Goal: Task Accomplishment & Management: Manage account settings

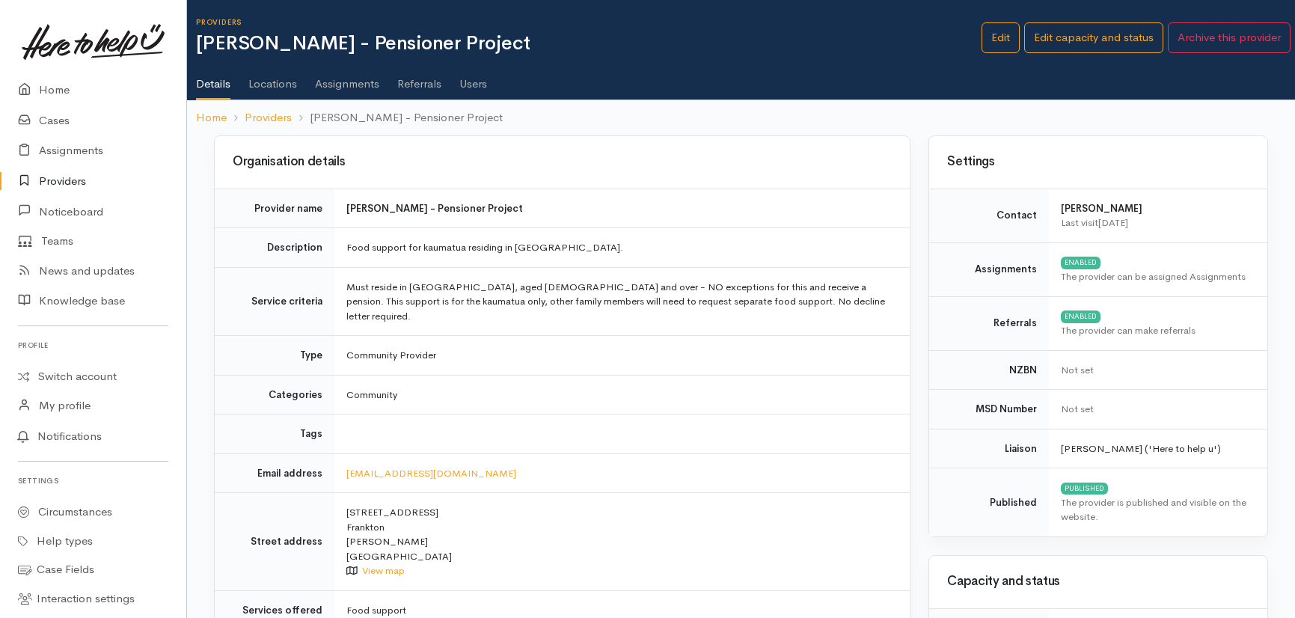
scroll to position [67, 0]
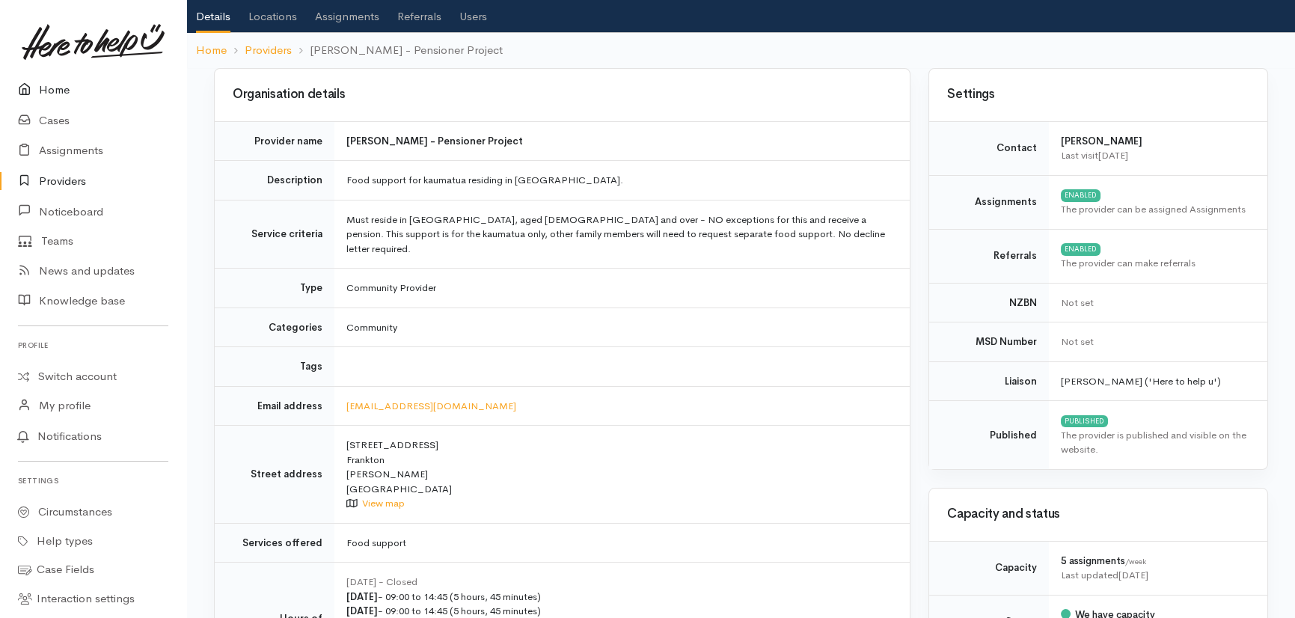
click at [52, 86] on link "Home" at bounding box center [93, 90] width 186 height 31
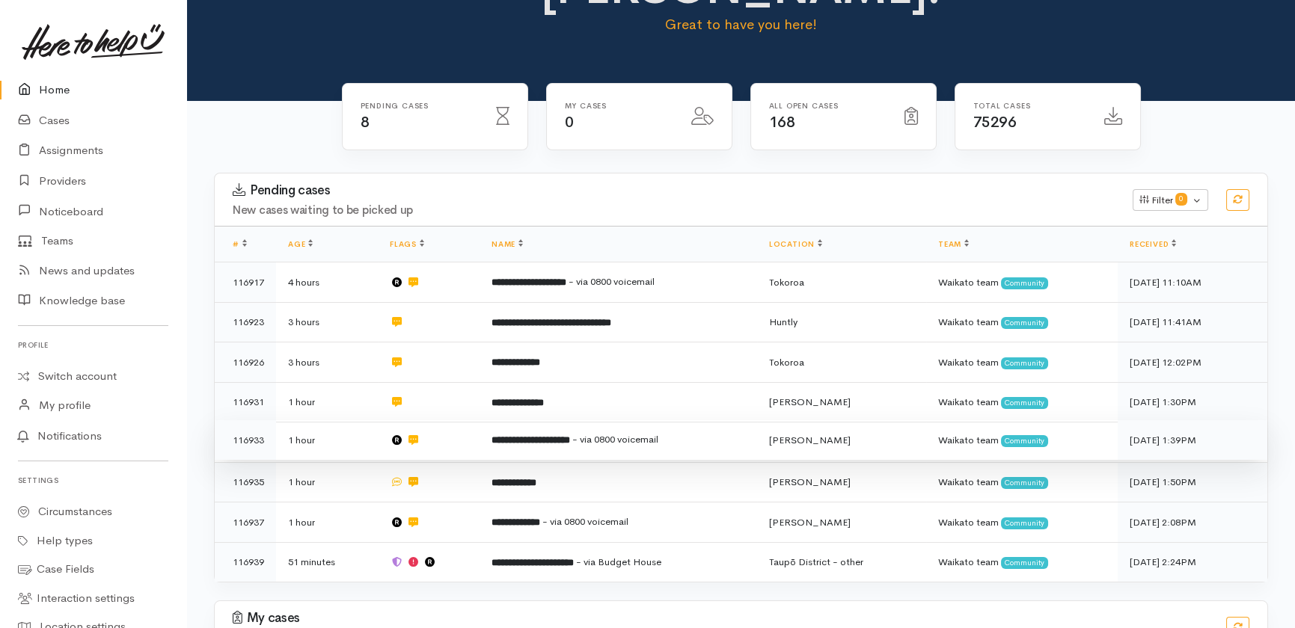
scroll to position [193, 0]
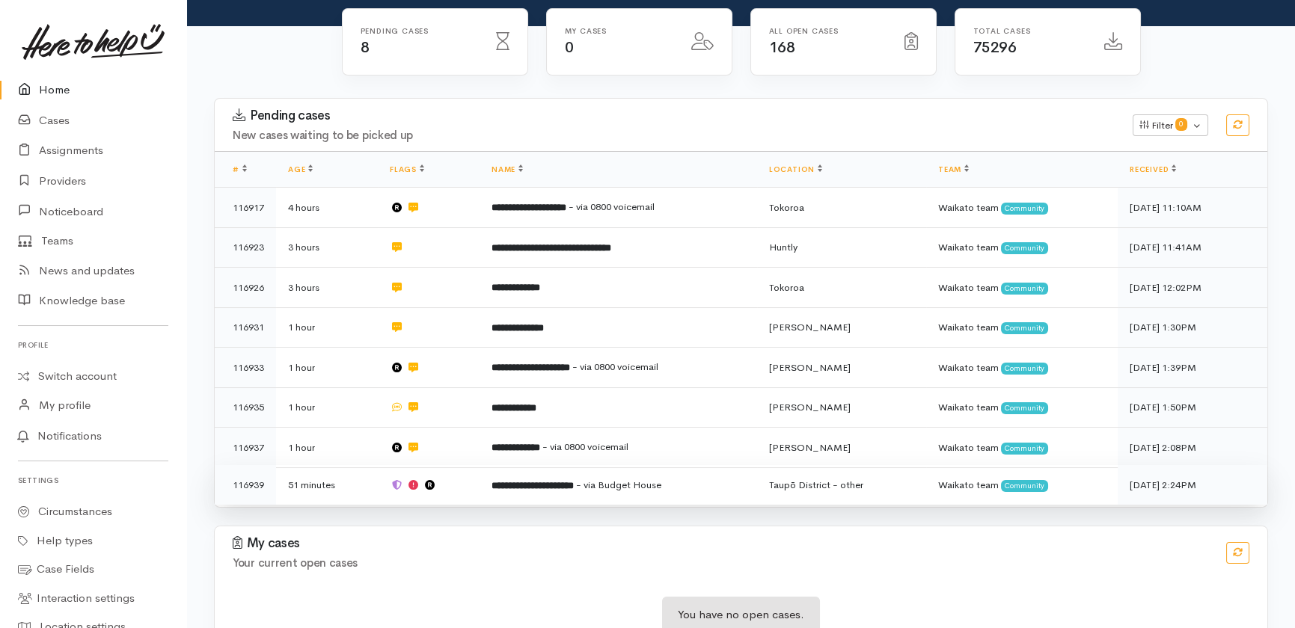
click at [513, 481] on b "**********" at bounding box center [532, 486] width 82 height 10
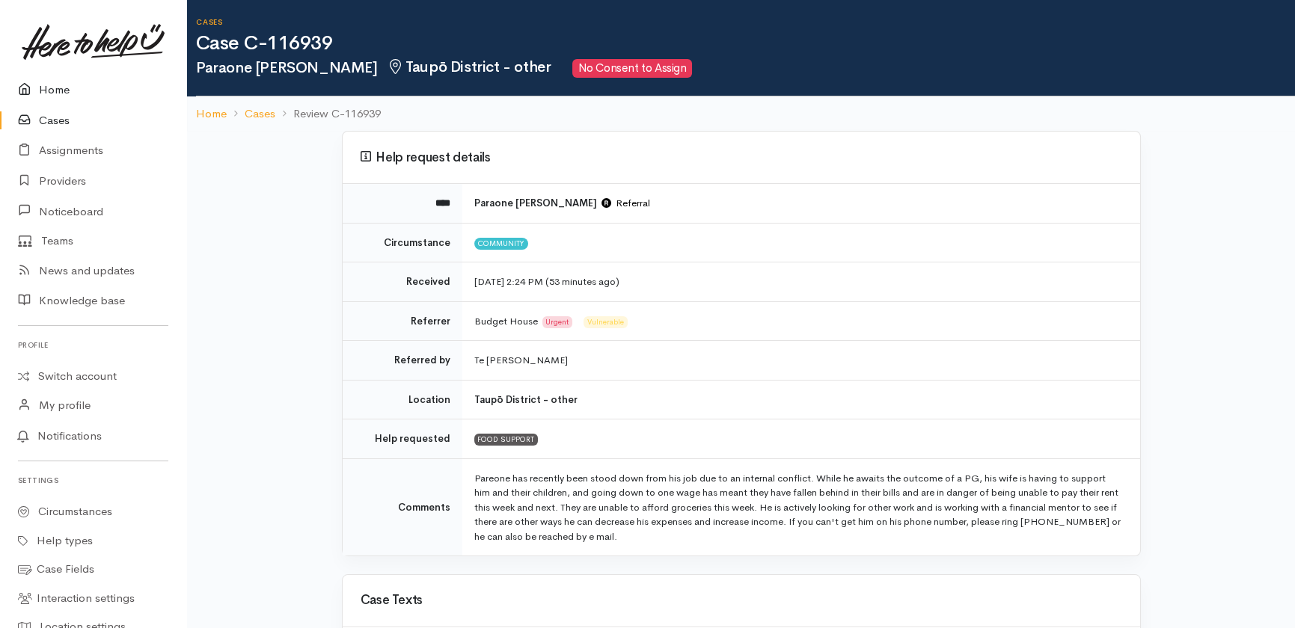
click at [58, 88] on link "Home" at bounding box center [93, 90] width 186 height 31
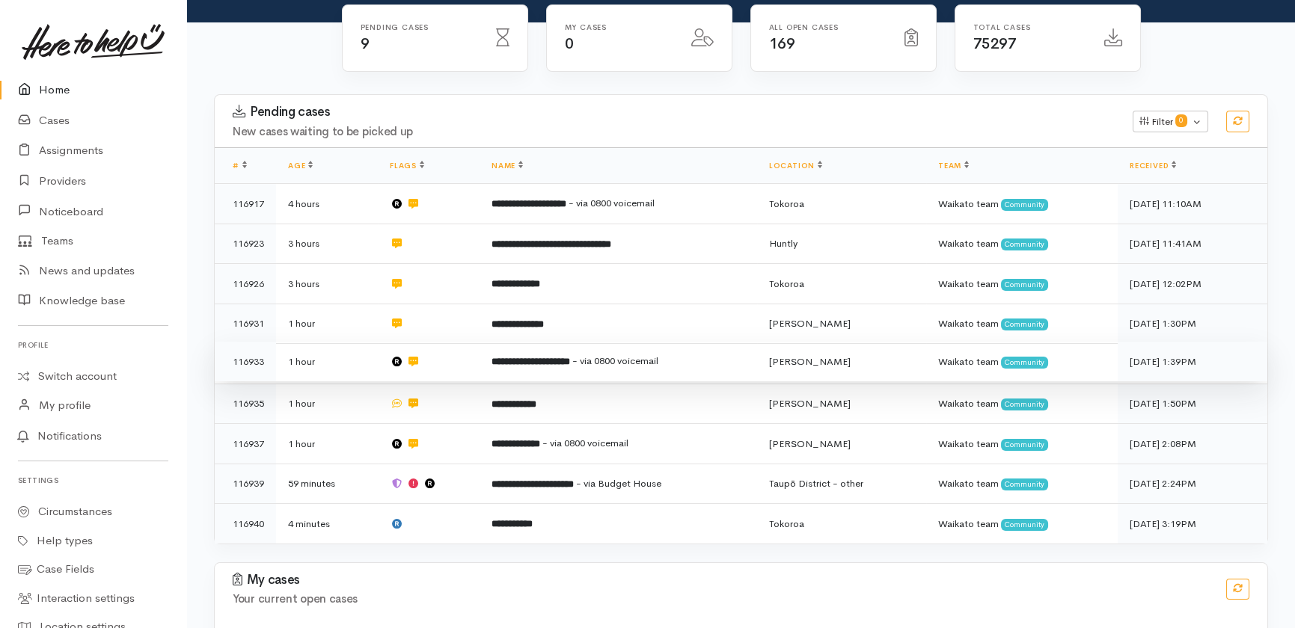
scroll to position [232, 0]
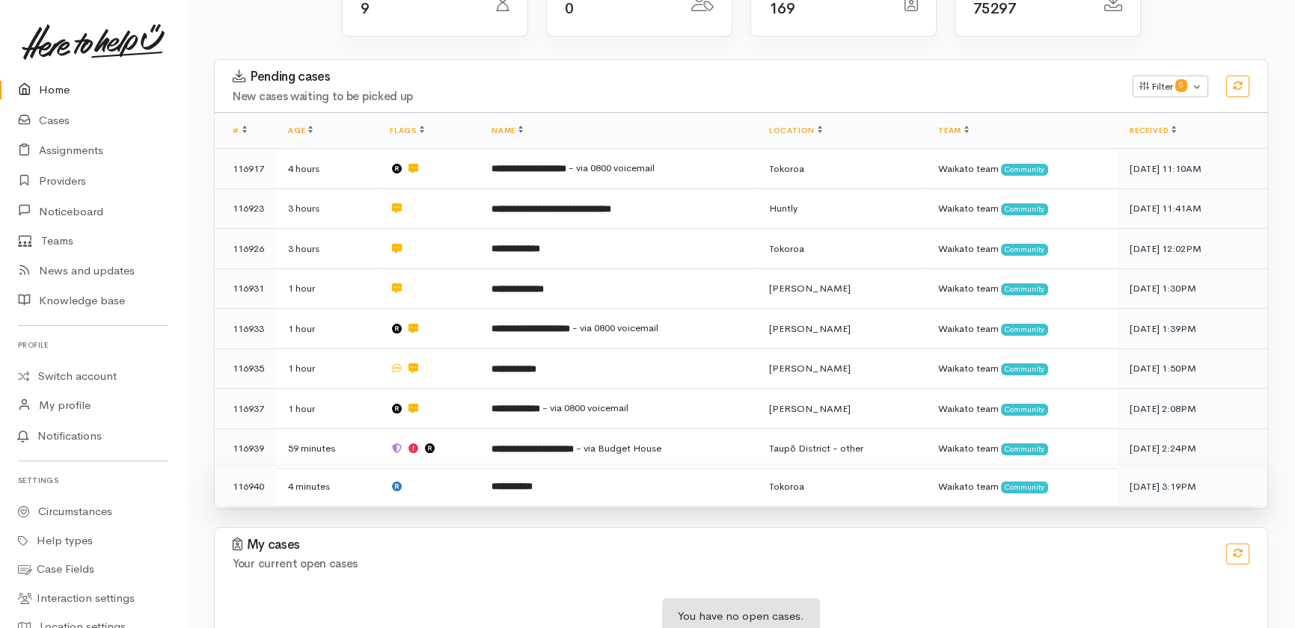
click at [558, 467] on td "**********" at bounding box center [618, 487] width 278 height 40
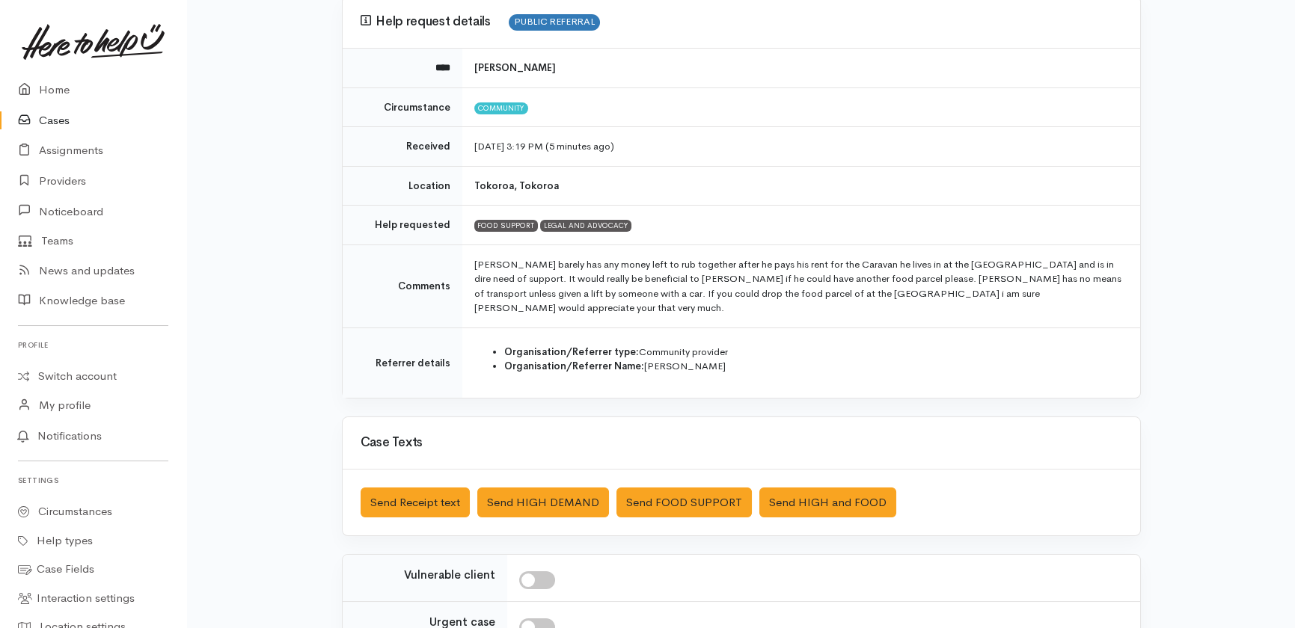
scroll to position [203, 0]
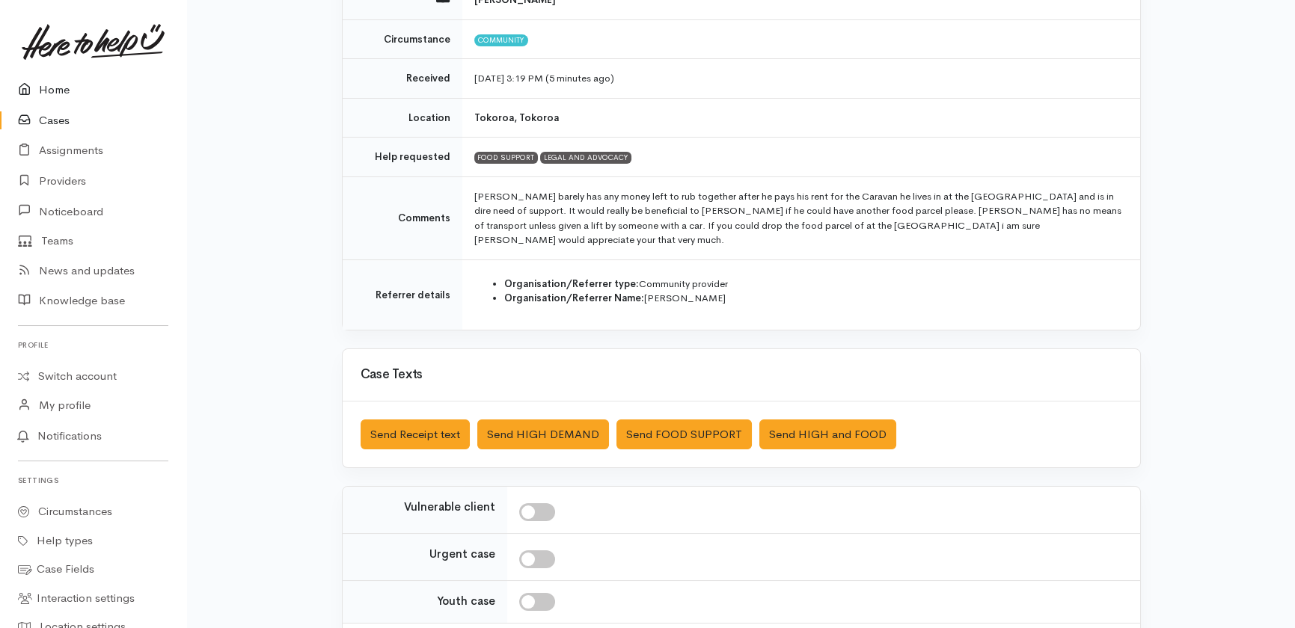
click at [53, 86] on link "Home" at bounding box center [93, 90] width 186 height 31
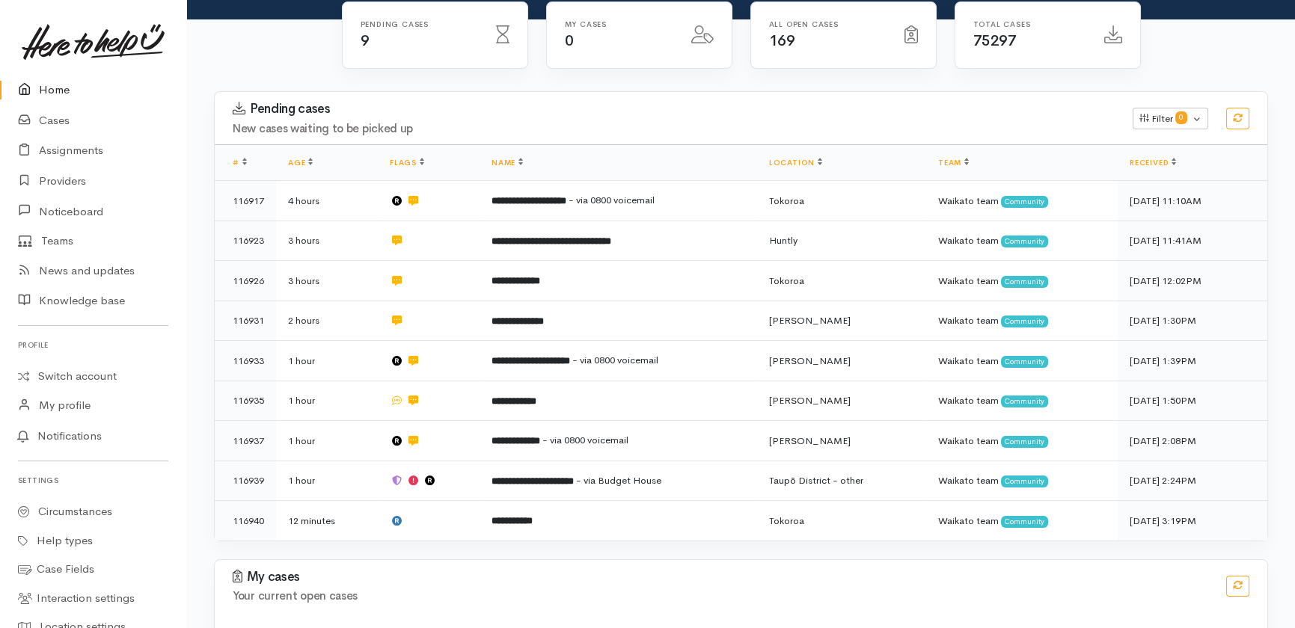
scroll to position [232, 0]
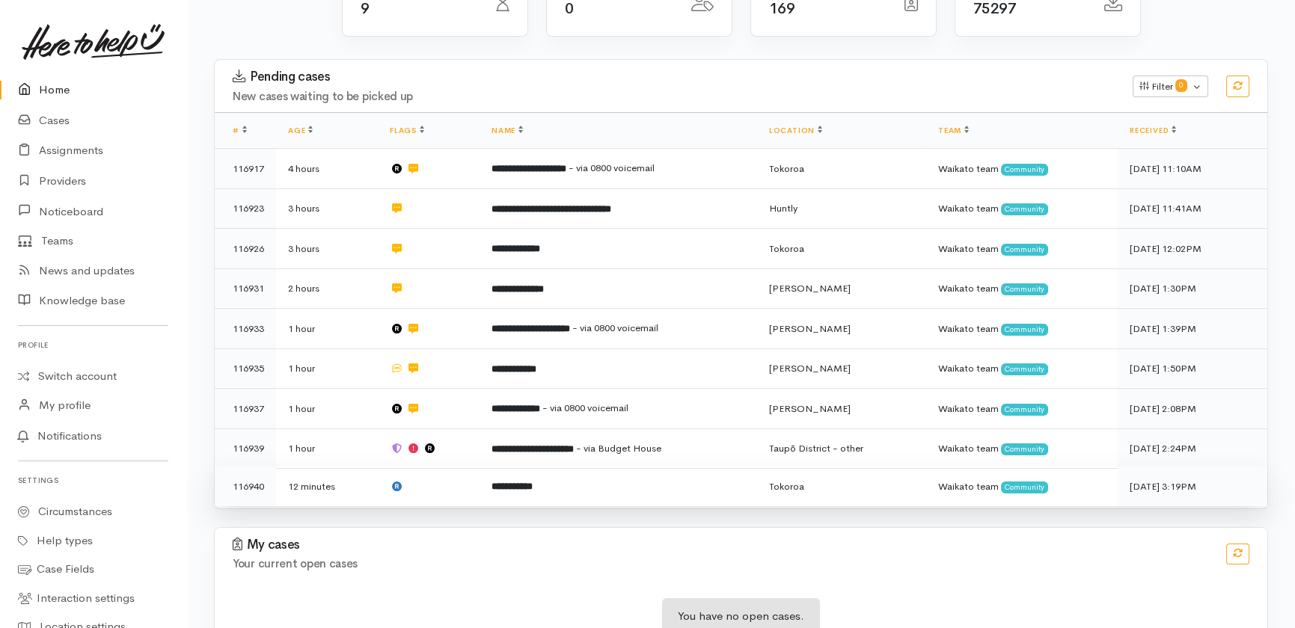
click at [527, 482] on b "**********" at bounding box center [511, 487] width 41 height 10
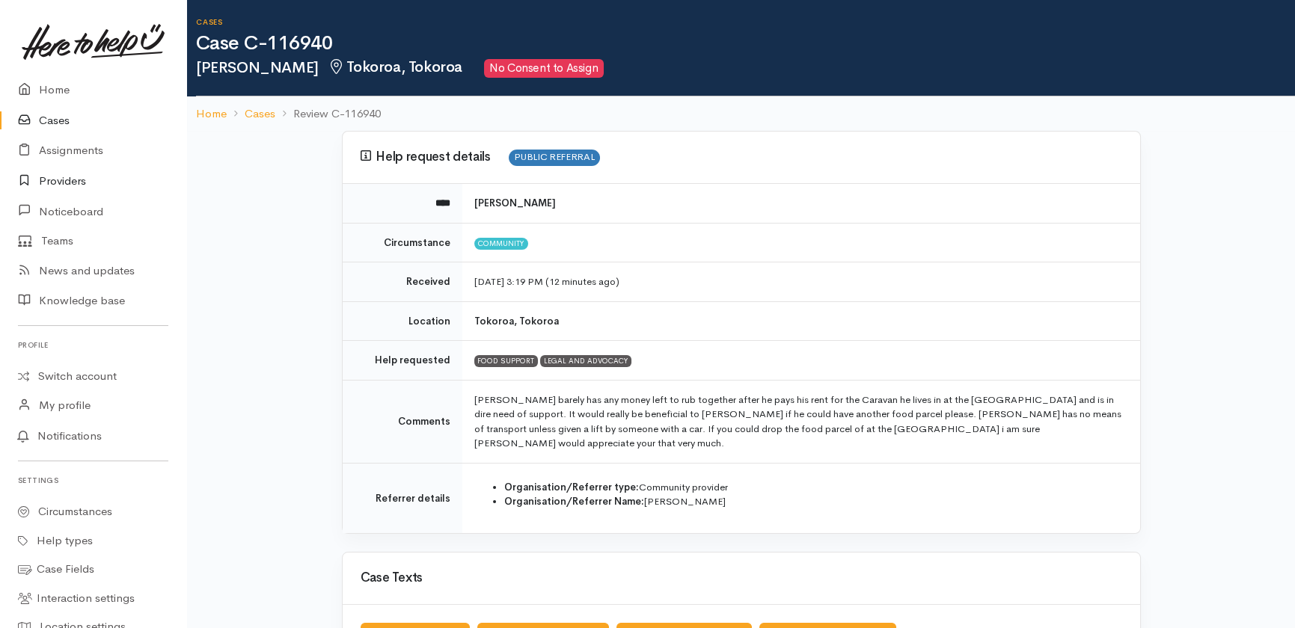
click at [73, 180] on link "Providers" at bounding box center [93, 181] width 186 height 31
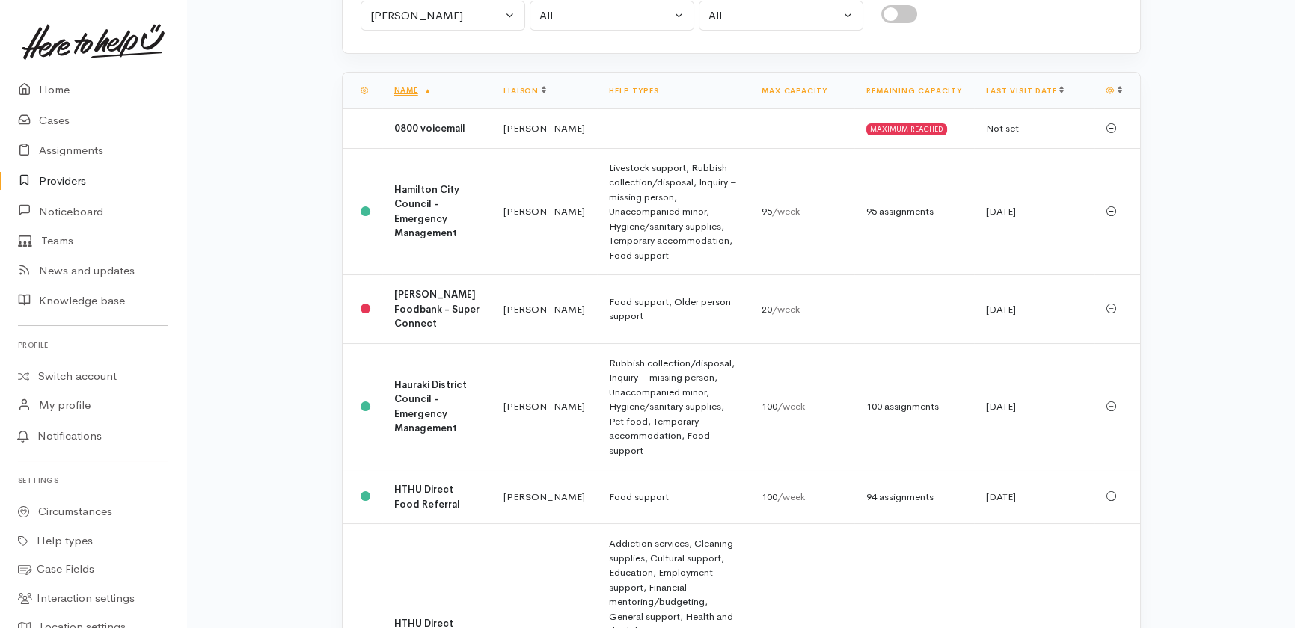
scroll to position [203, 0]
click at [414, 312] on td "[PERSON_NAME] Foodbank - Super Connect" at bounding box center [437, 308] width 110 height 69
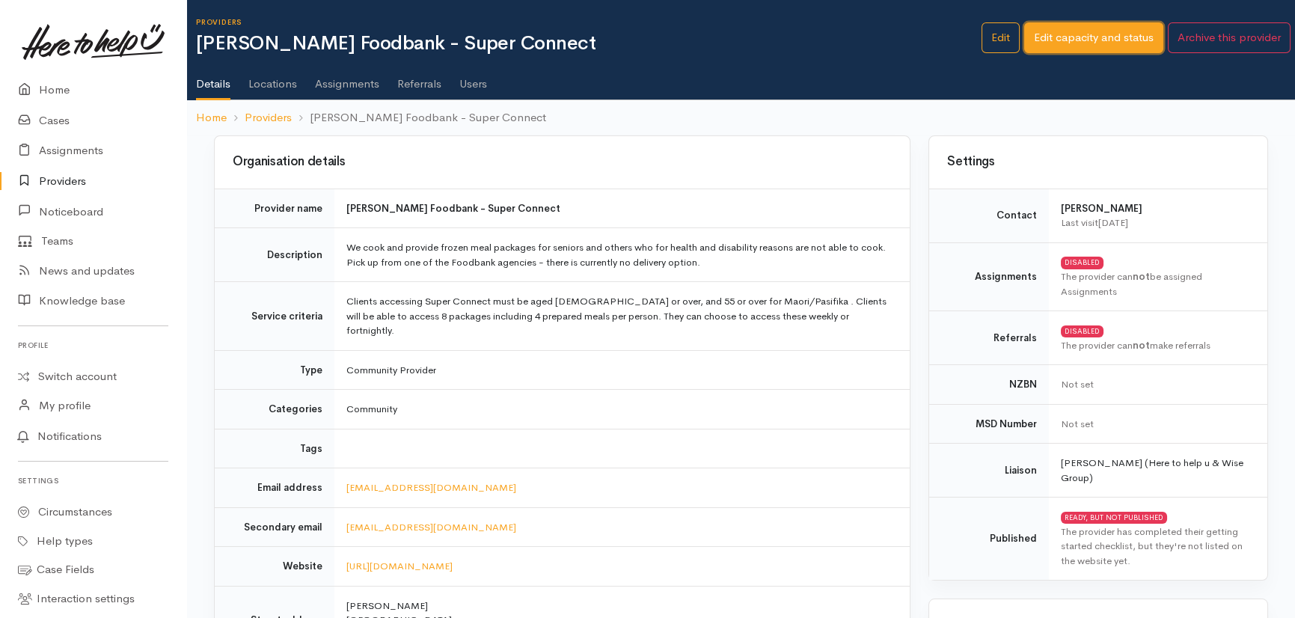
click at [1074, 31] on link "Edit capacity and status" at bounding box center [1093, 37] width 139 height 31
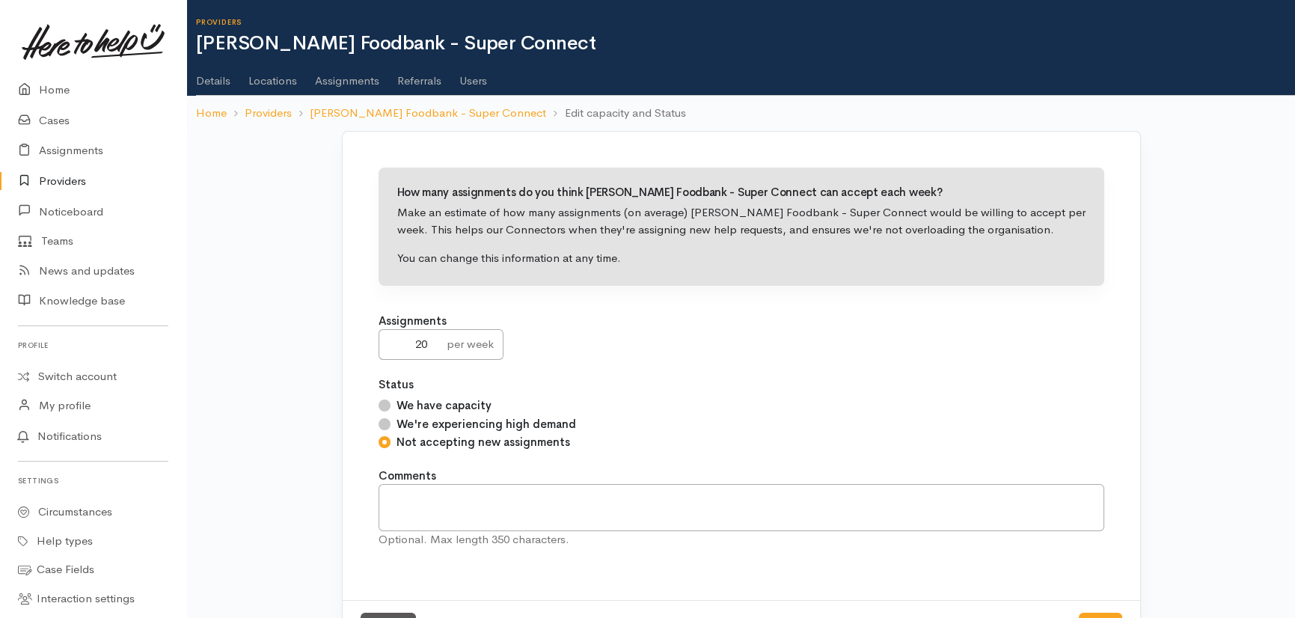
click at [382, 404] on input "We have capacity" at bounding box center [385, 405] width 12 height 12
radio input "true"
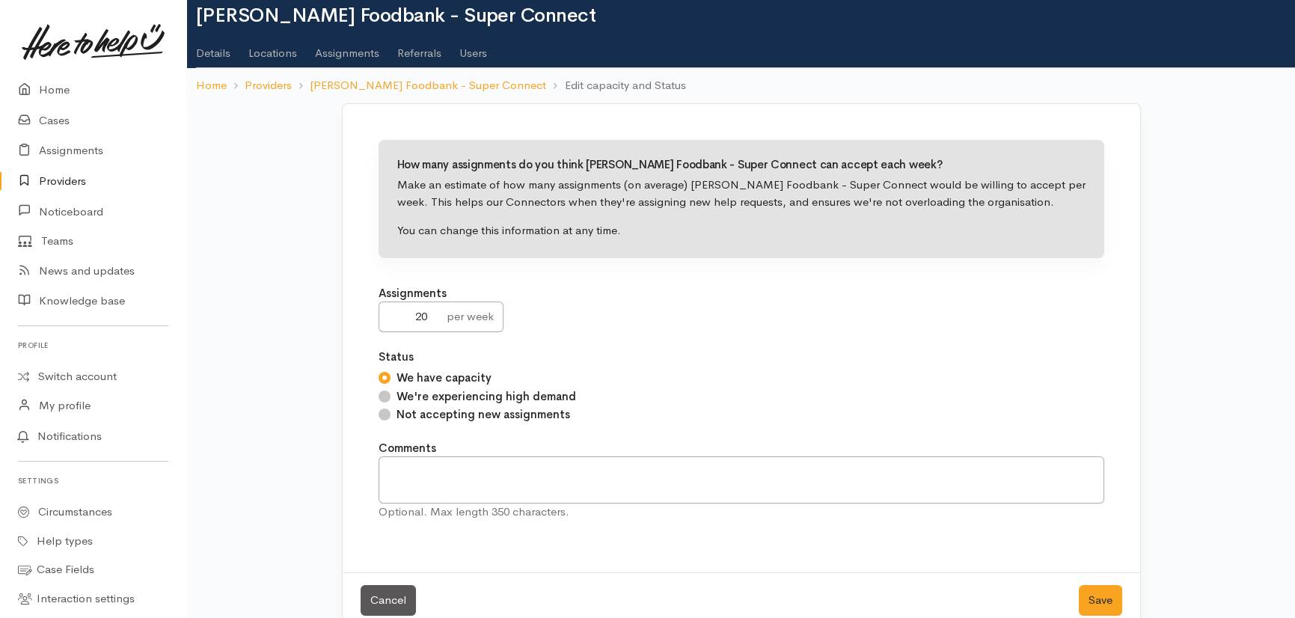
scroll to position [55, 0]
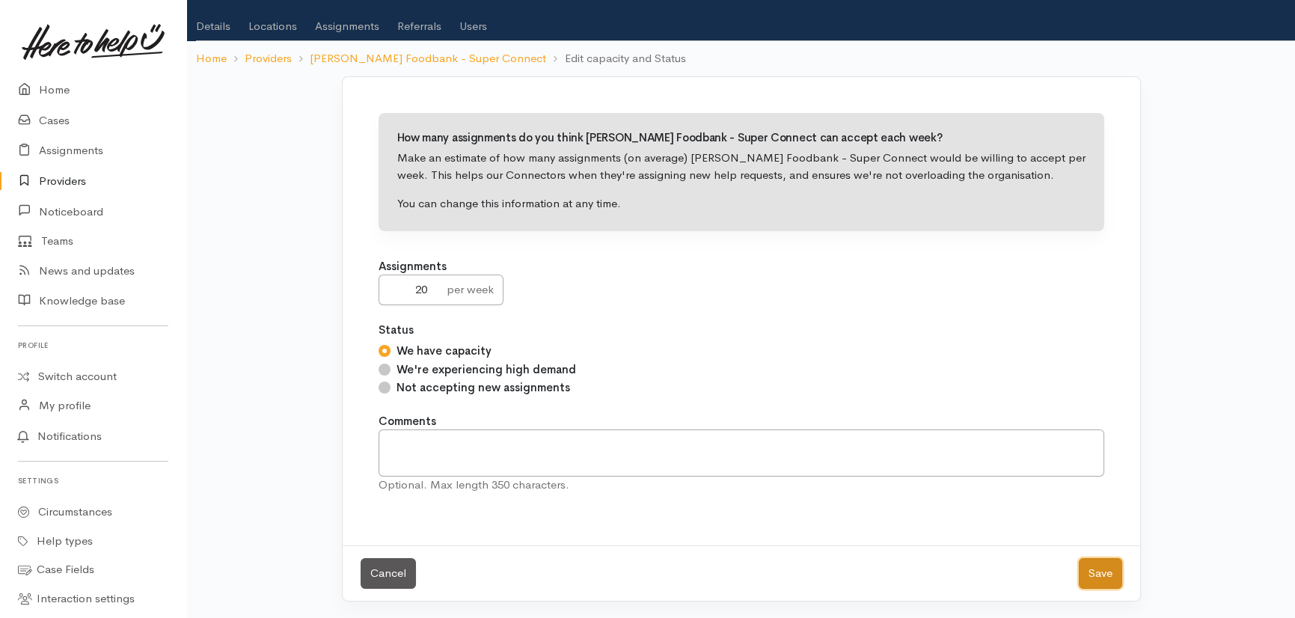
click at [1111, 568] on button "Save" at bounding box center [1100, 573] width 43 height 31
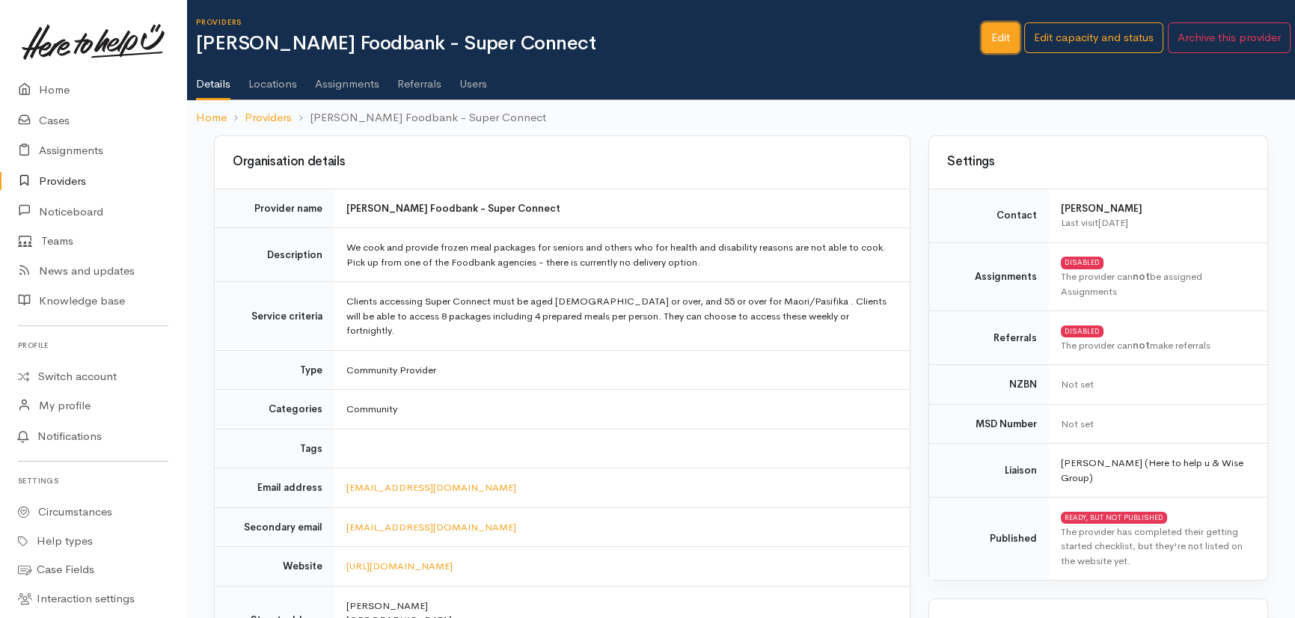
click at [1002, 27] on link "Edit" at bounding box center [1000, 37] width 38 height 31
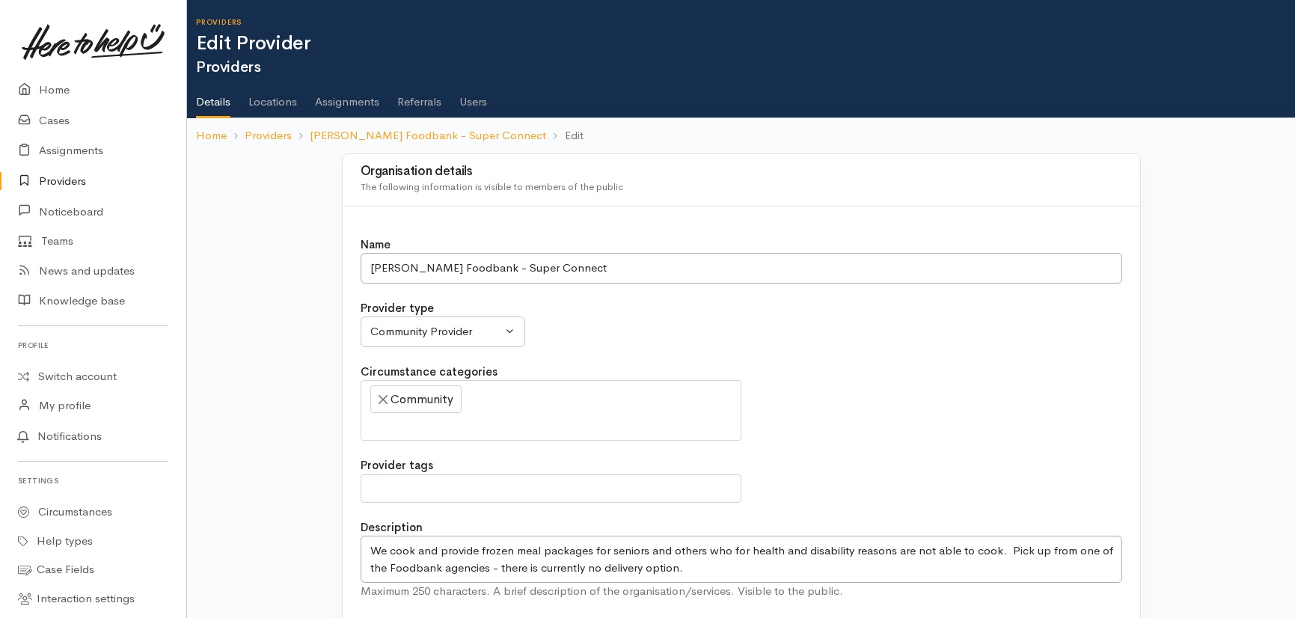
select select
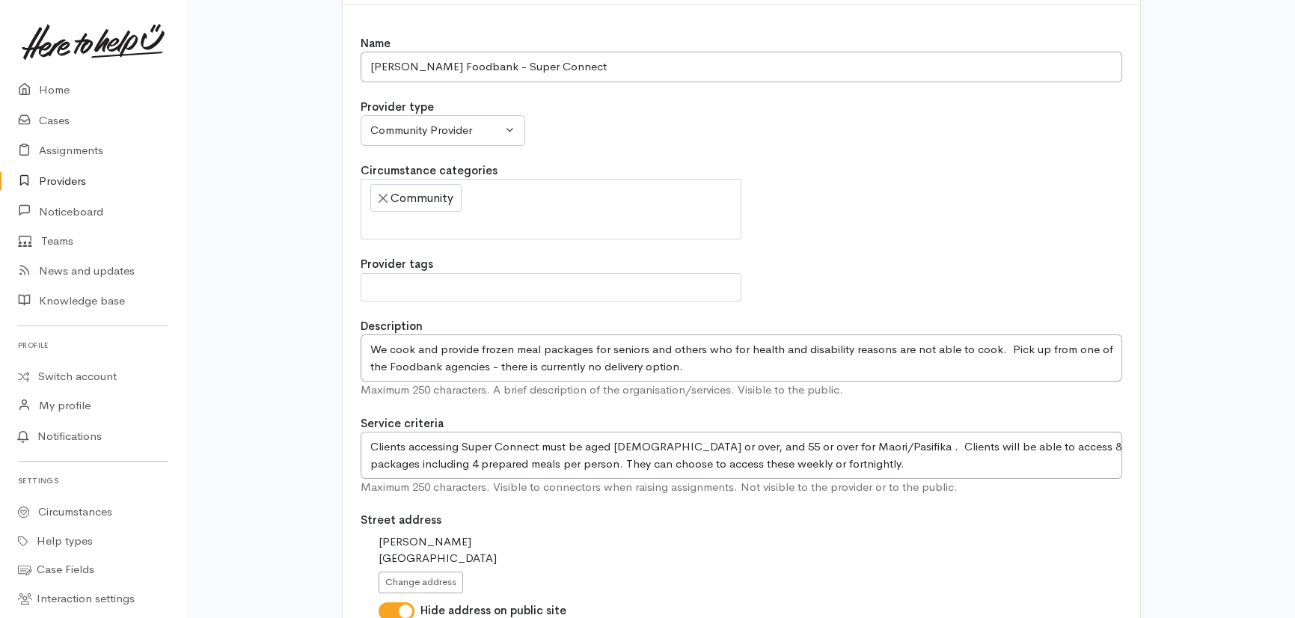
scroll to position [272, 0]
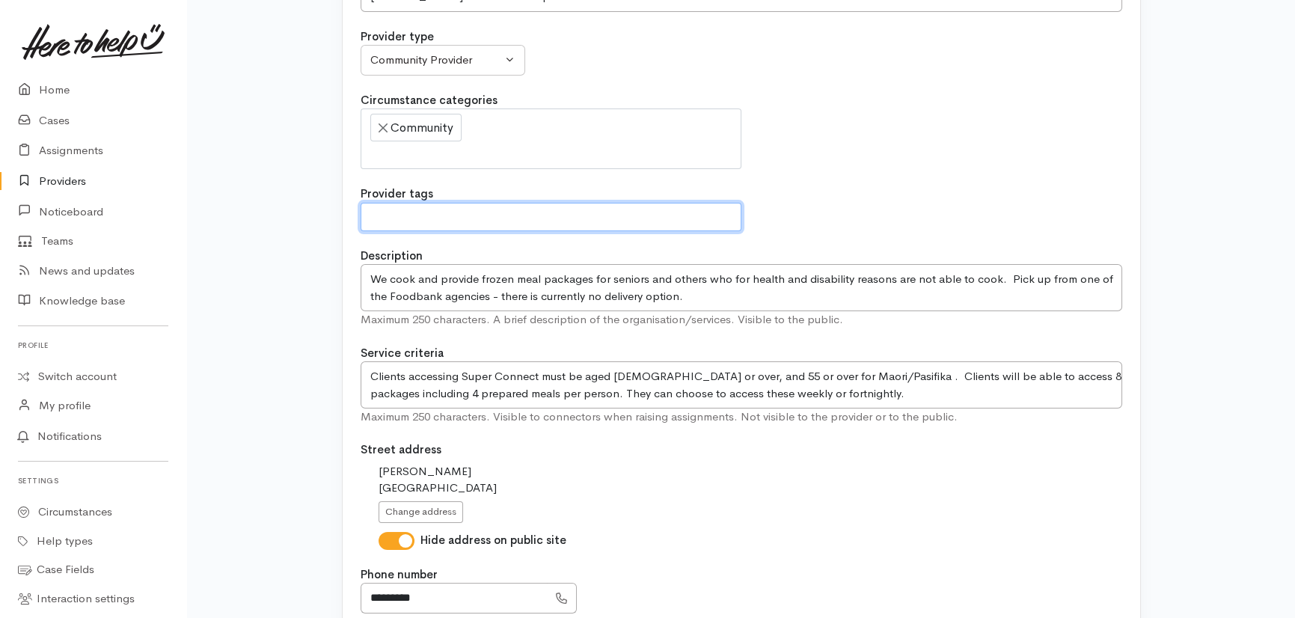
click at [502, 216] on span at bounding box center [550, 217] width 361 height 18
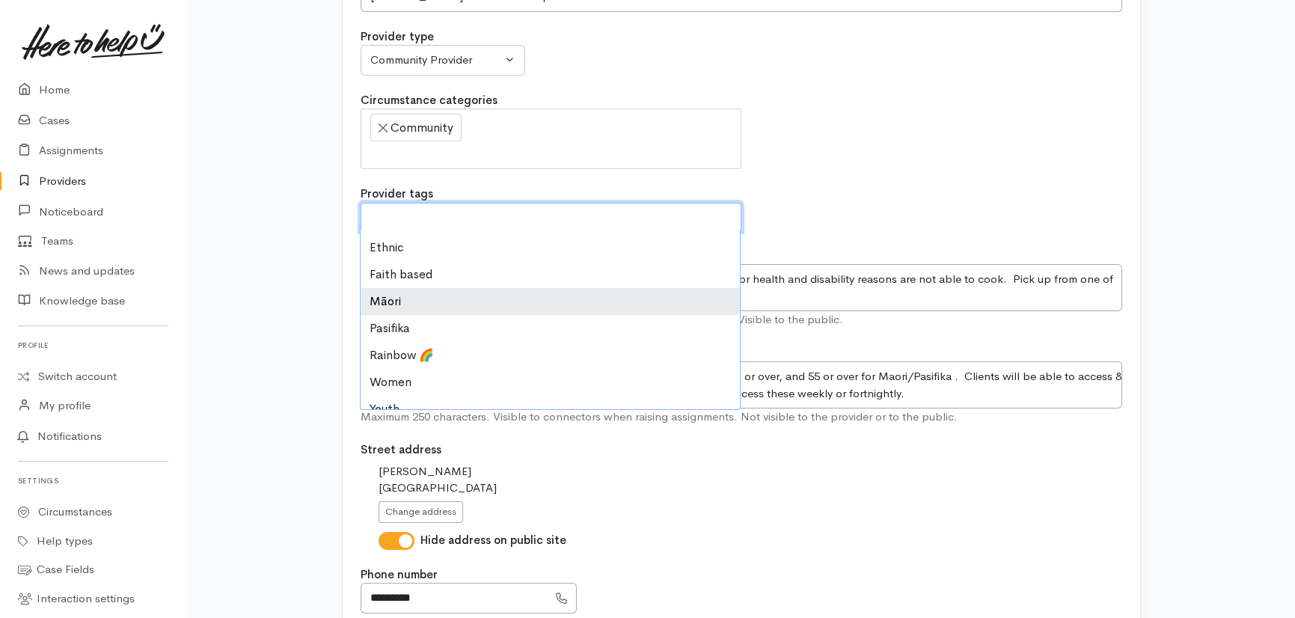
scroll to position [36, 0]
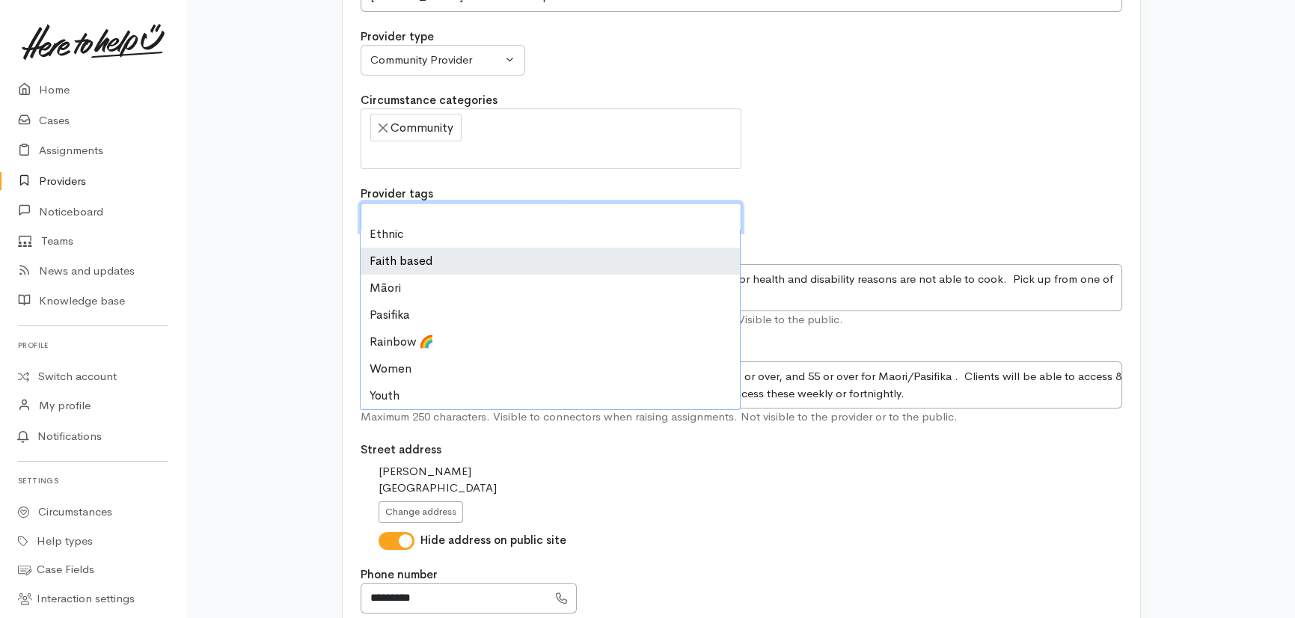
click at [658, 208] on span at bounding box center [550, 217] width 361 height 18
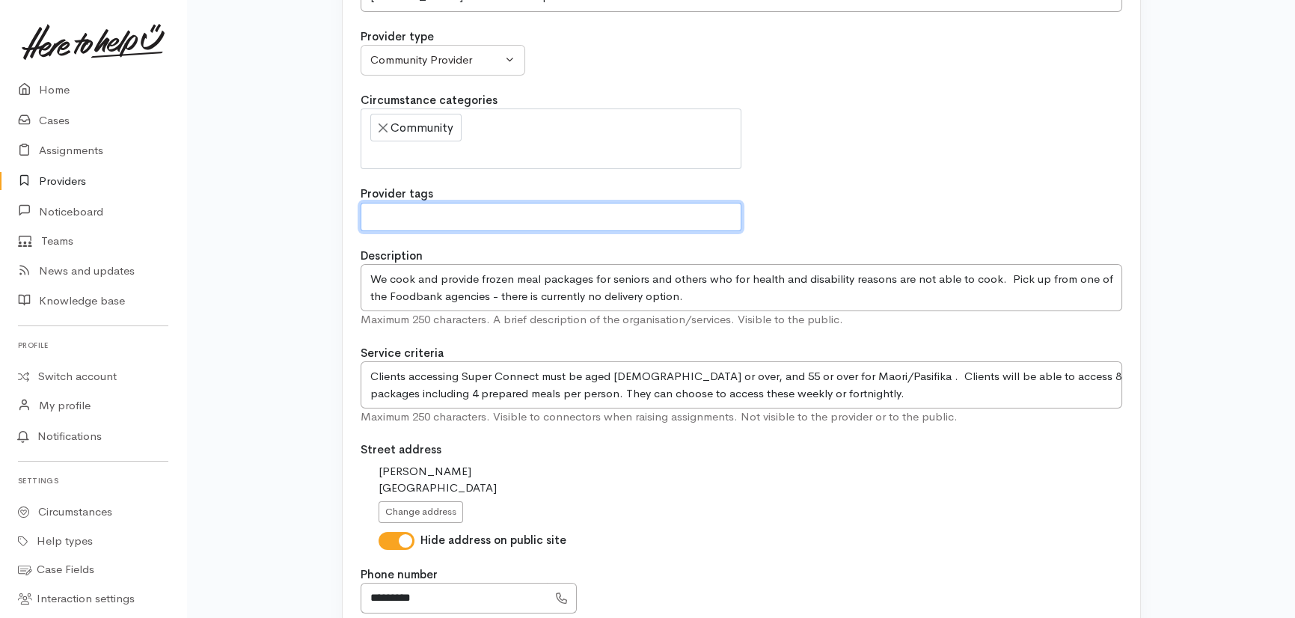
click at [1025, 177] on div "Name Hamilton Foodbank - Super Connect Provider type Community Provider MSD Com…" at bounding box center [741, 452] width 797 height 1035
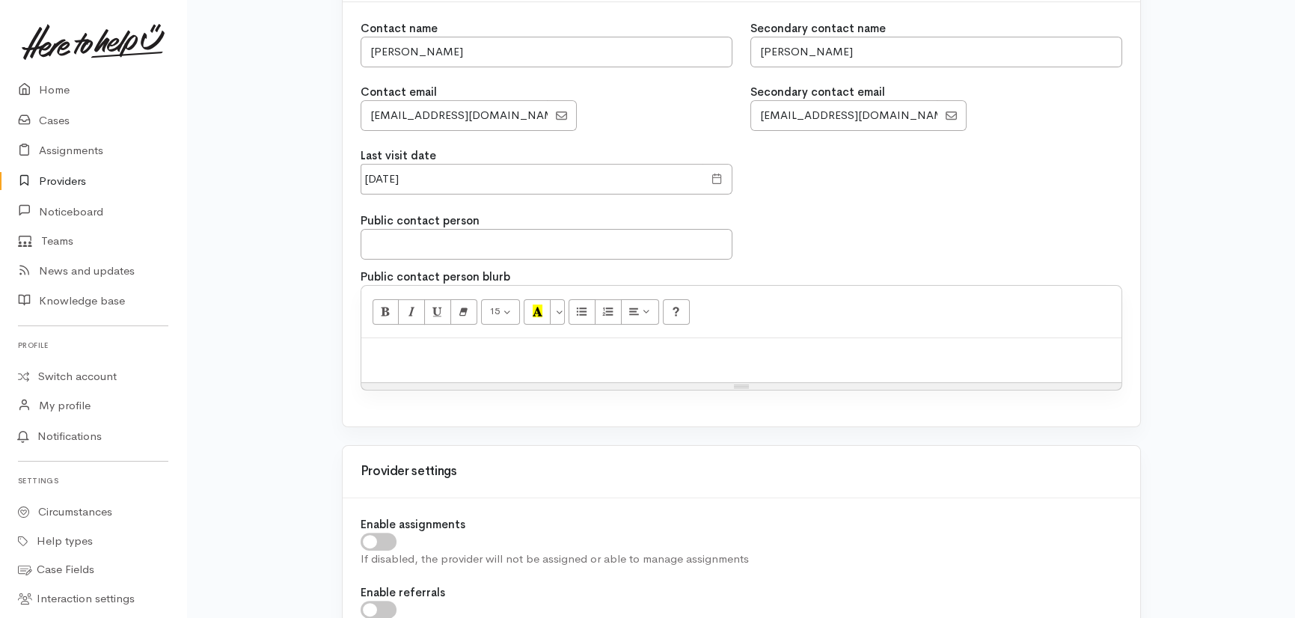
scroll to position [1631, 0]
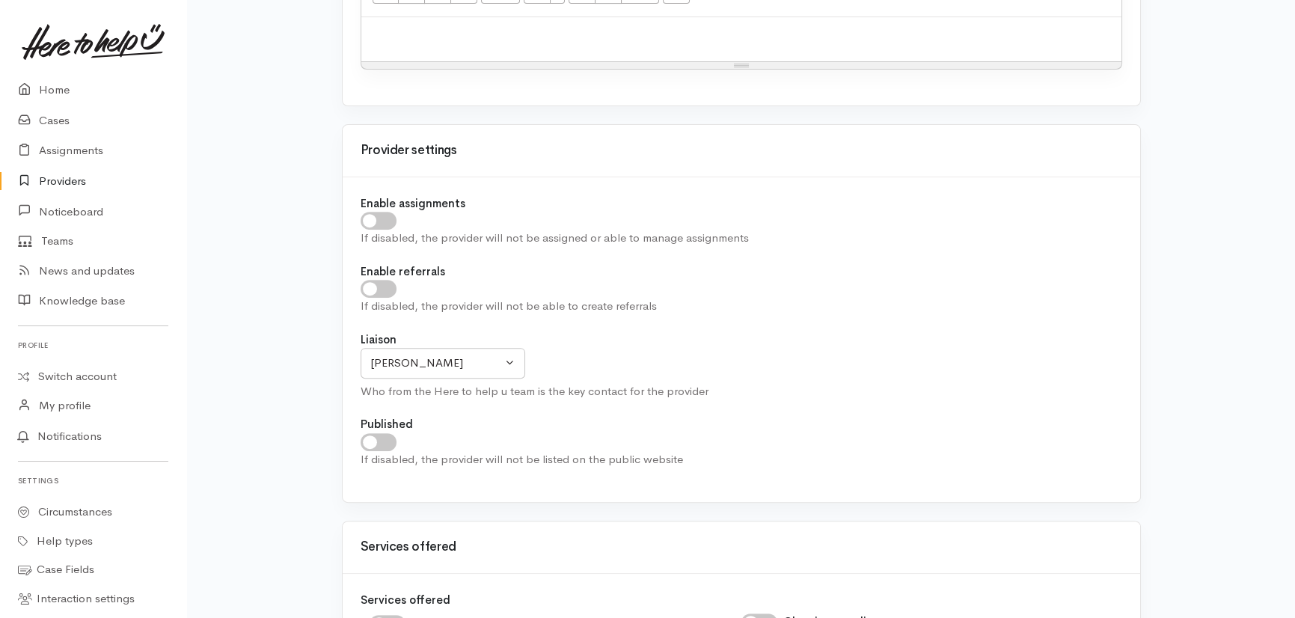
click at [386, 215] on input "checkbox" at bounding box center [379, 221] width 36 height 18
checkbox input "true"
click at [381, 280] on input "checkbox" at bounding box center [379, 289] width 36 height 18
checkbox input "true"
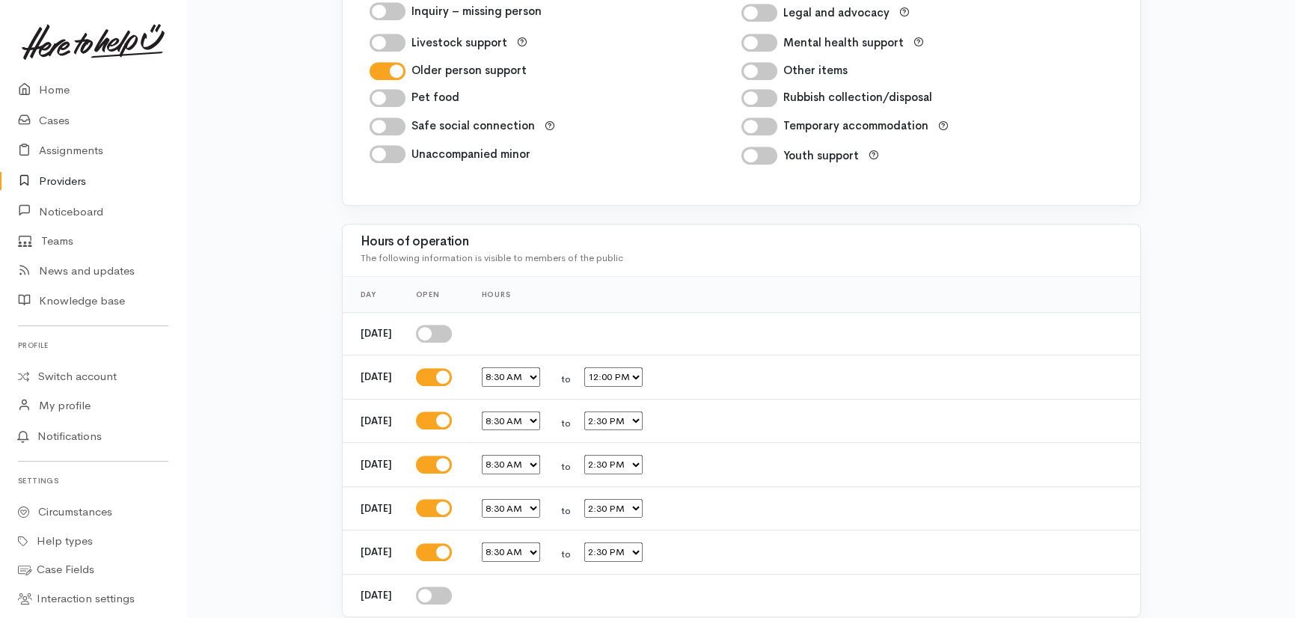
scroll to position [2543, 0]
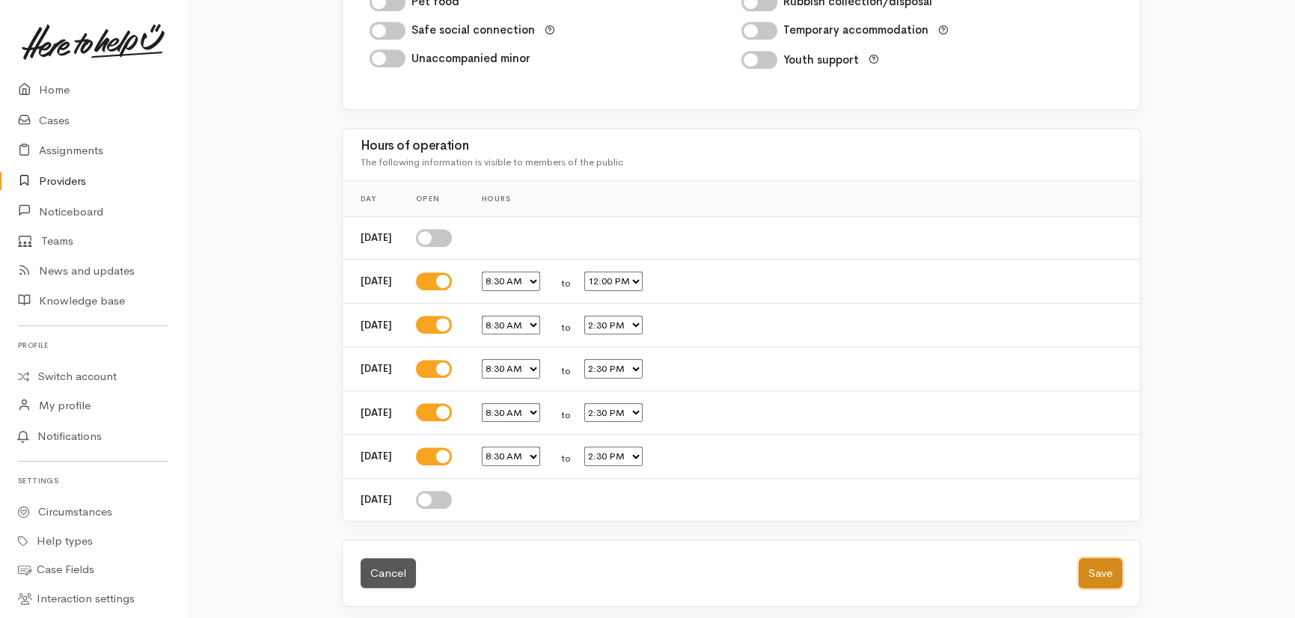
click at [1100, 570] on button "Save" at bounding box center [1100, 573] width 43 height 31
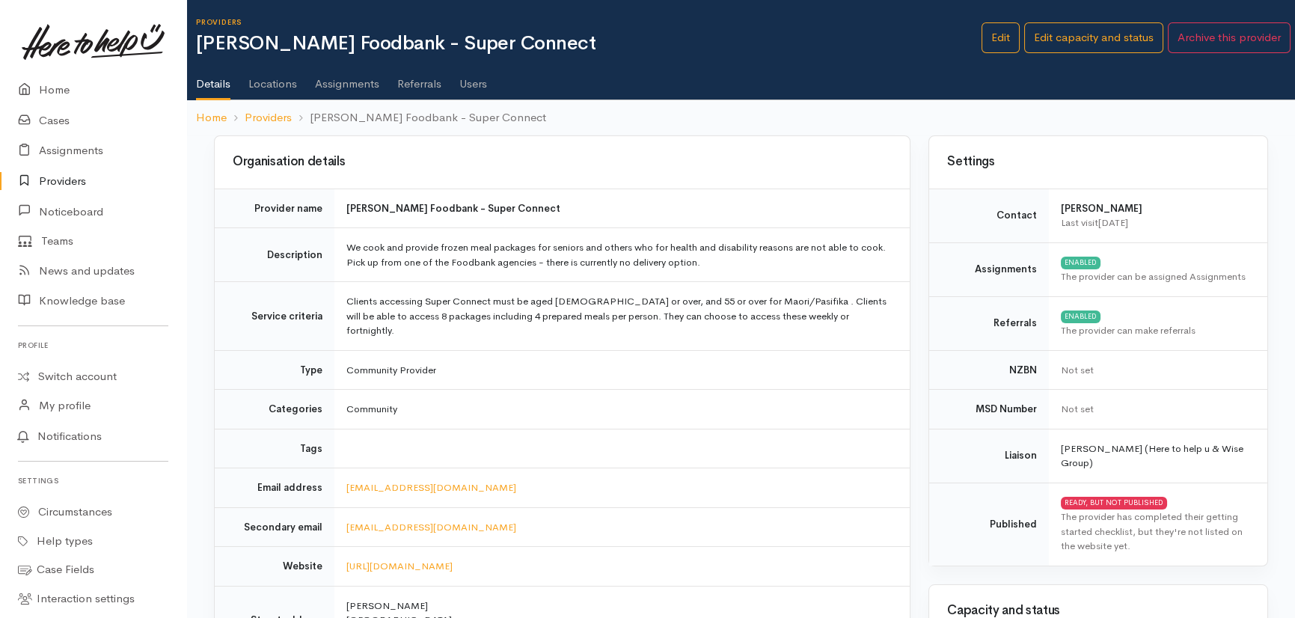
scroll to position [0, 8]
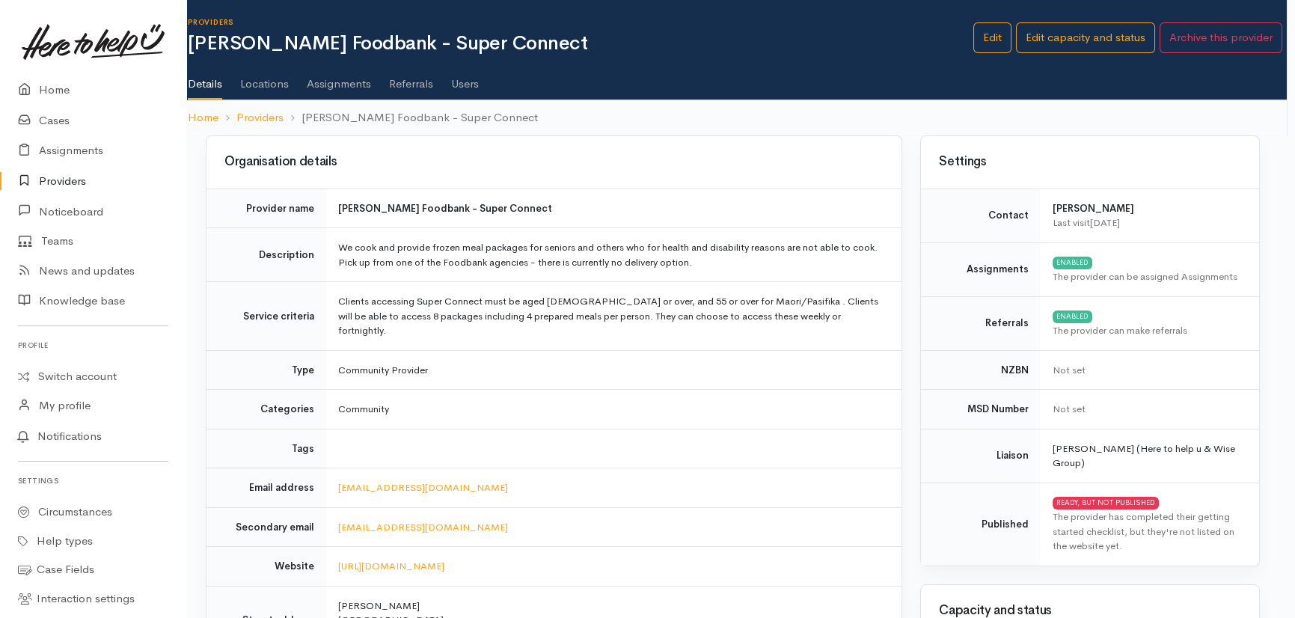
click at [63, 180] on link "Providers" at bounding box center [93, 181] width 186 height 31
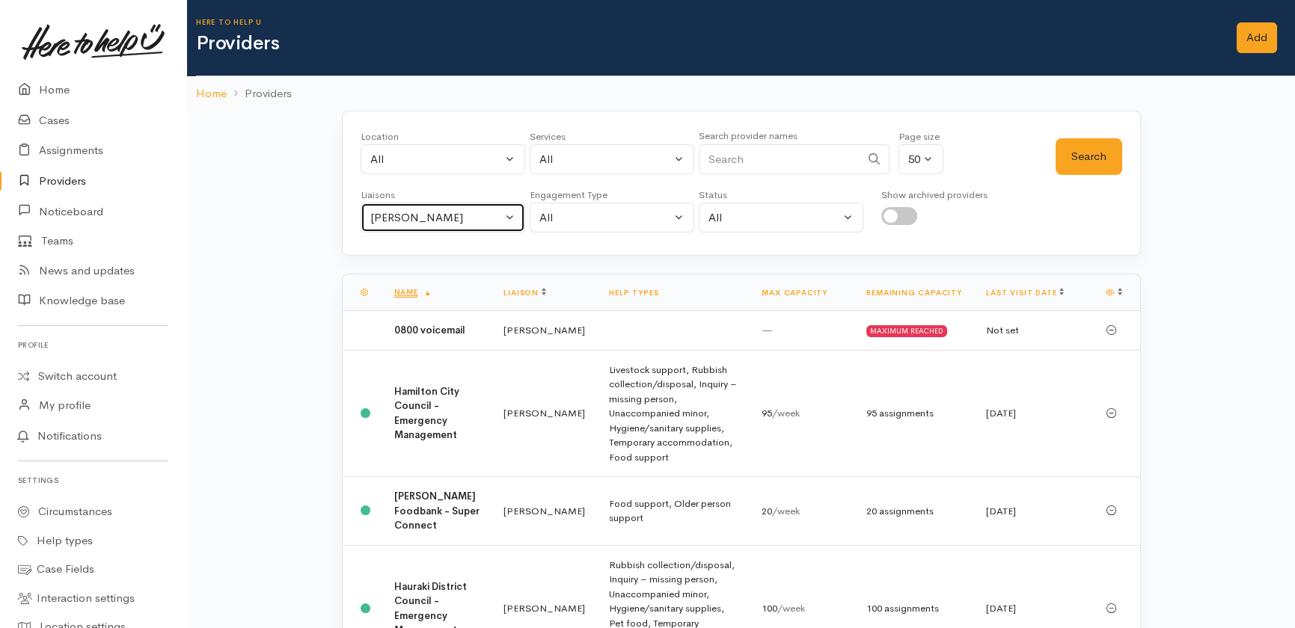
click at [462, 217] on div "[PERSON_NAME]" at bounding box center [436, 217] width 132 height 17
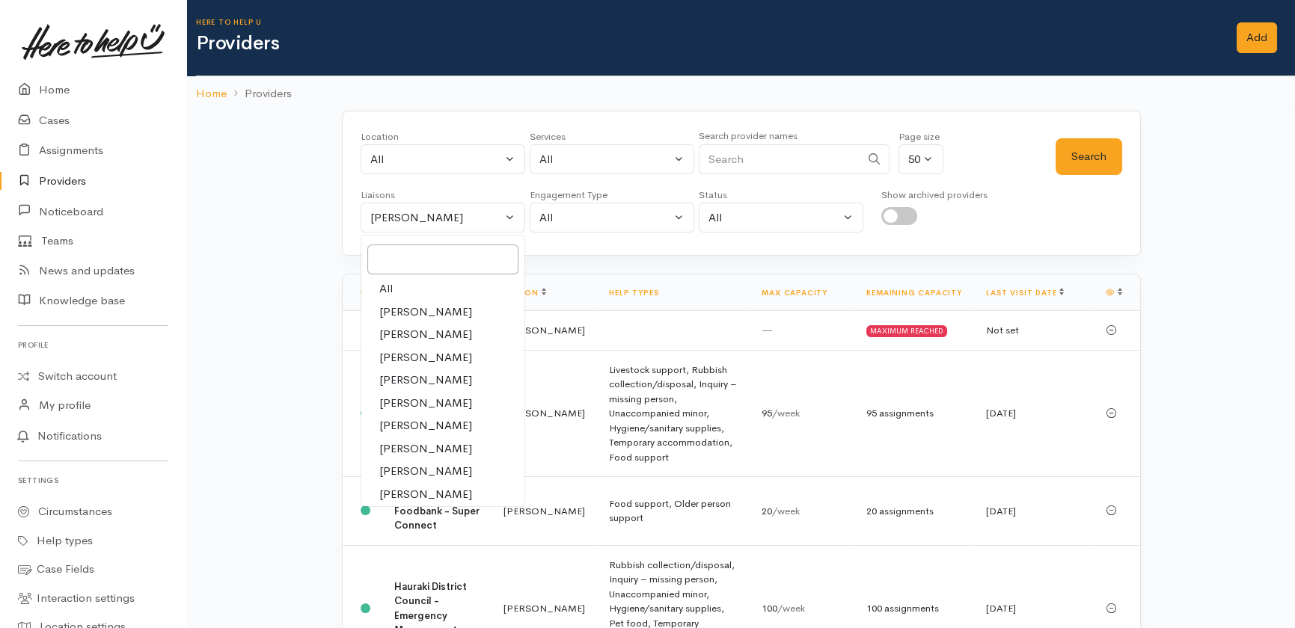
drag, startPoint x: 387, startPoint y: 284, endPoint x: 393, endPoint y: 277, distance: 10.1
click at [387, 284] on span "All" at bounding box center [385, 289] width 13 height 17
select select "null"
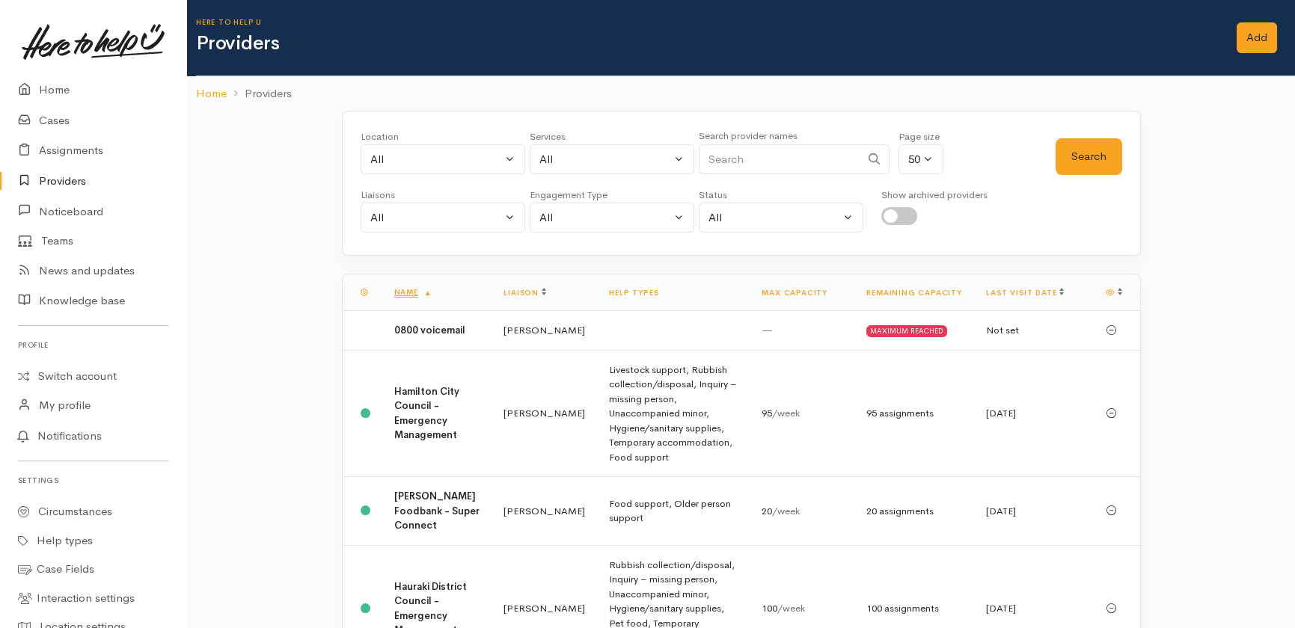
click at [751, 158] on input "Search" at bounding box center [780, 159] width 162 height 31
type input "vinnies"
click at [1096, 155] on button "Search" at bounding box center [1088, 156] width 67 height 37
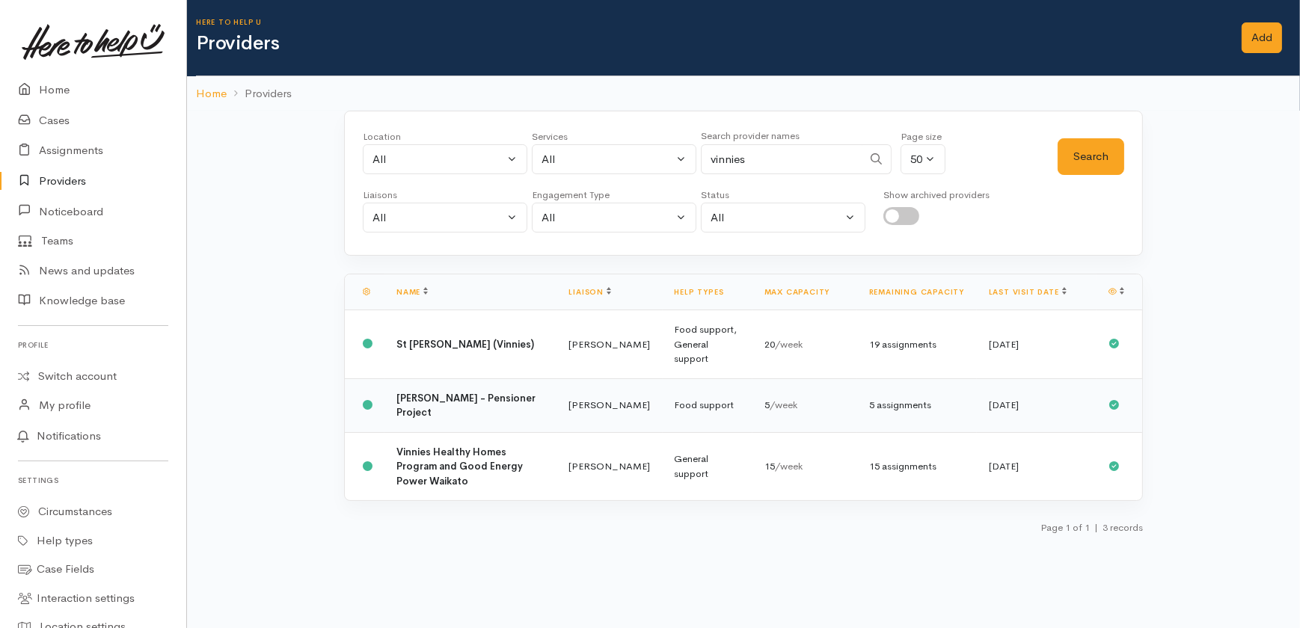
click at [414, 392] on b "[PERSON_NAME] - Pensioner Project" at bounding box center [465, 406] width 139 height 28
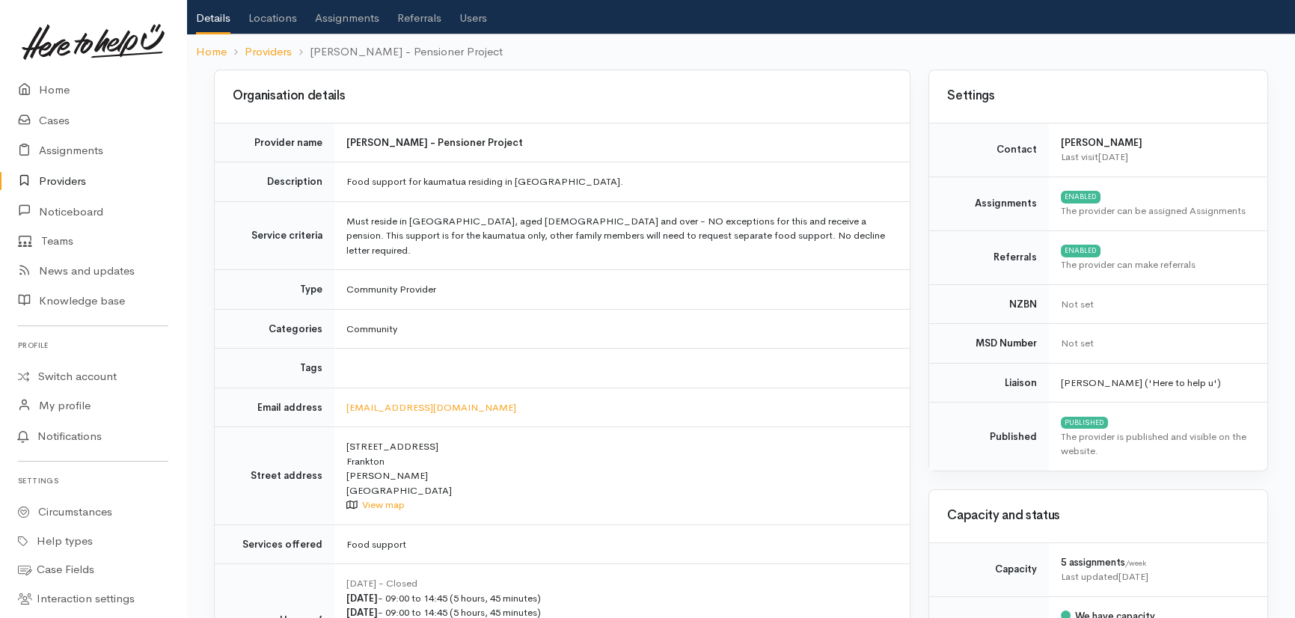
scroll to position [203, 0]
